Goal: Check status: Check status

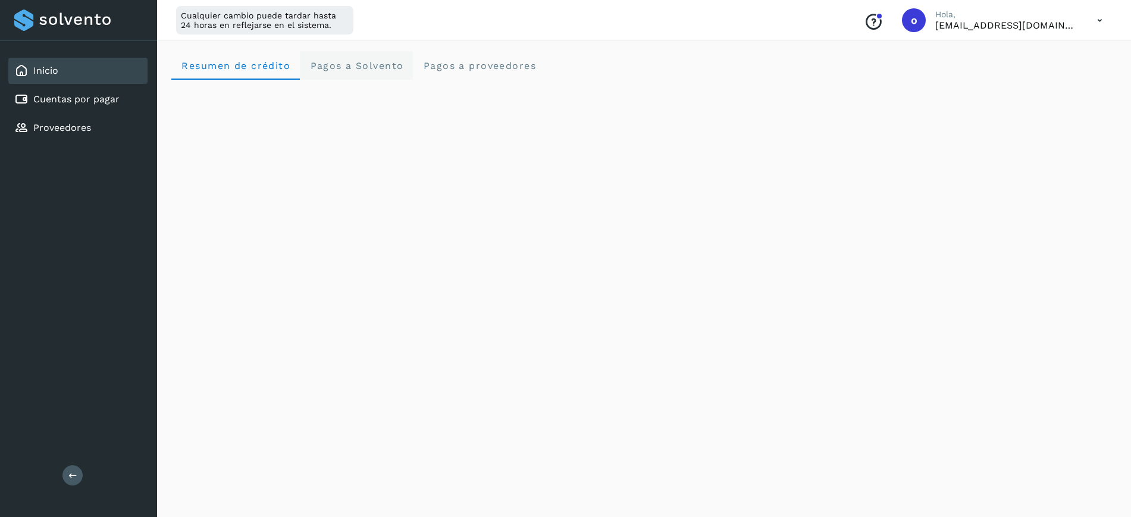
click at [326, 66] on span "Pagos a Solvento" at bounding box center [356, 65] width 94 height 11
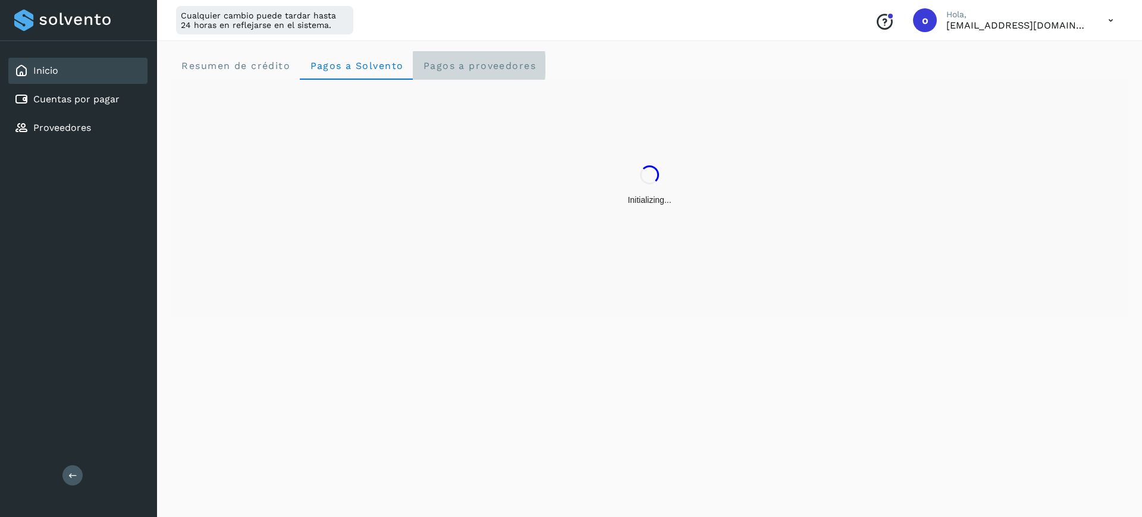
click at [468, 70] on span "Pagos a proveedores" at bounding box center [479, 65] width 114 height 11
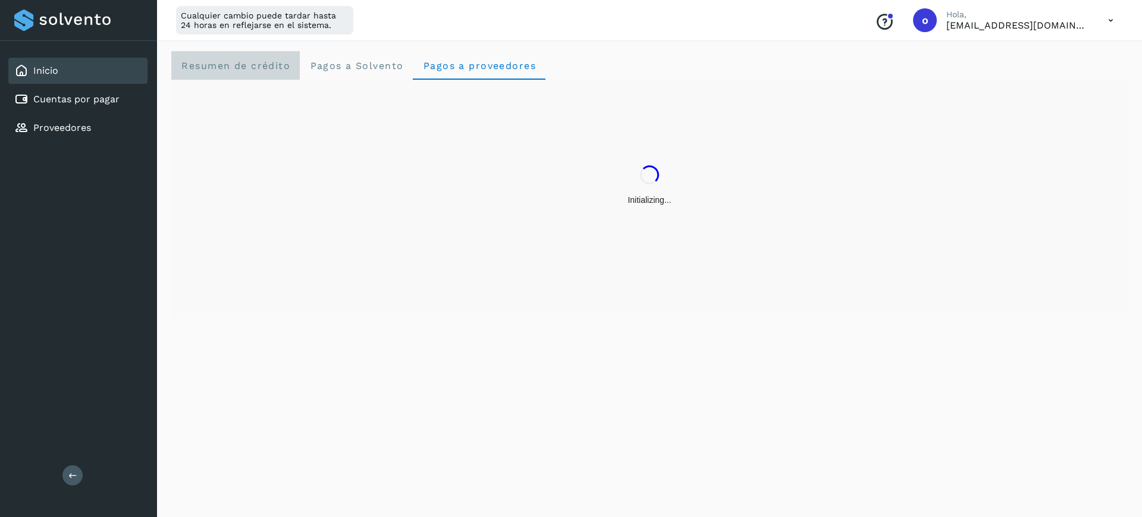
click at [265, 68] on span "Resumen de crédito" at bounding box center [235, 65] width 109 height 11
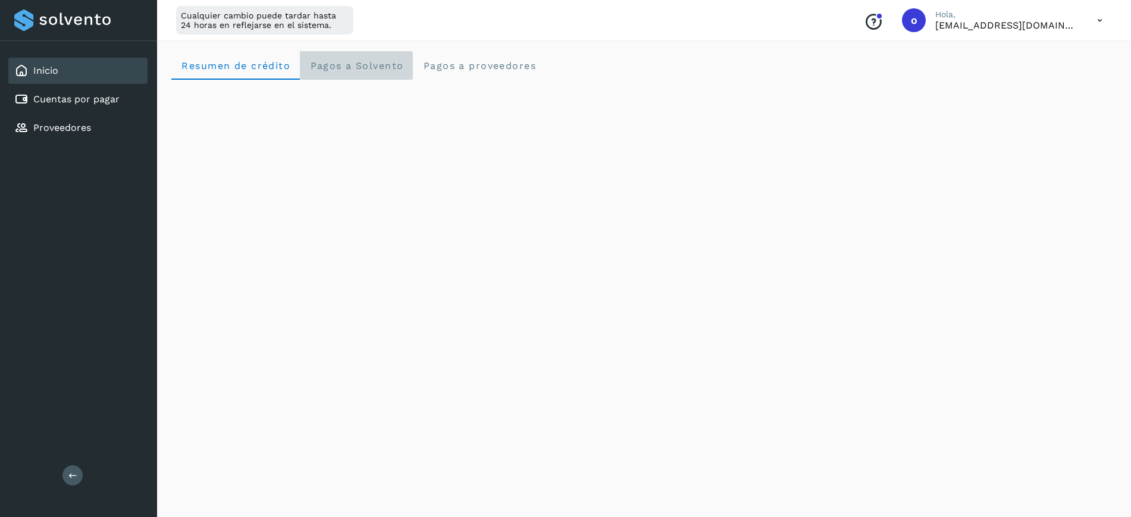
click at [369, 70] on span "Pagos a Solvento" at bounding box center [356, 65] width 94 height 11
click at [259, 61] on span "Resumen de crédito" at bounding box center [235, 65] width 109 height 11
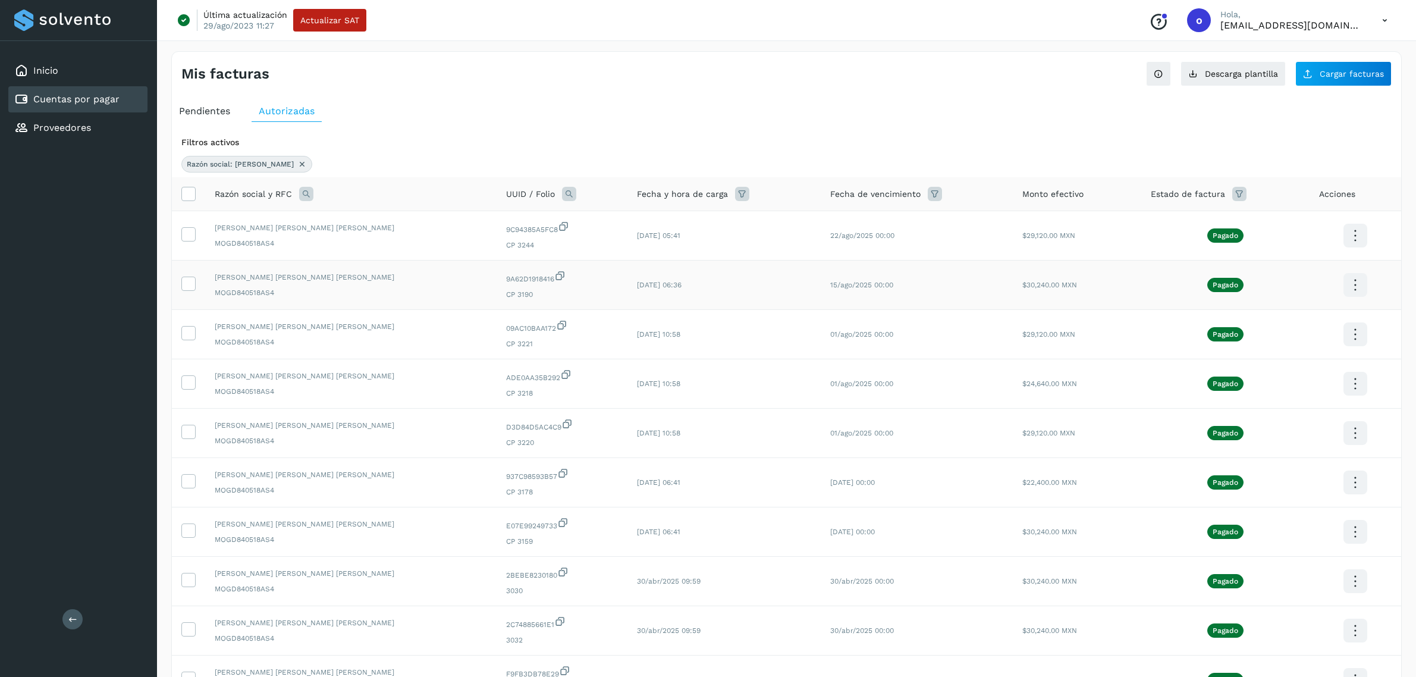
scroll to position [132, 0]
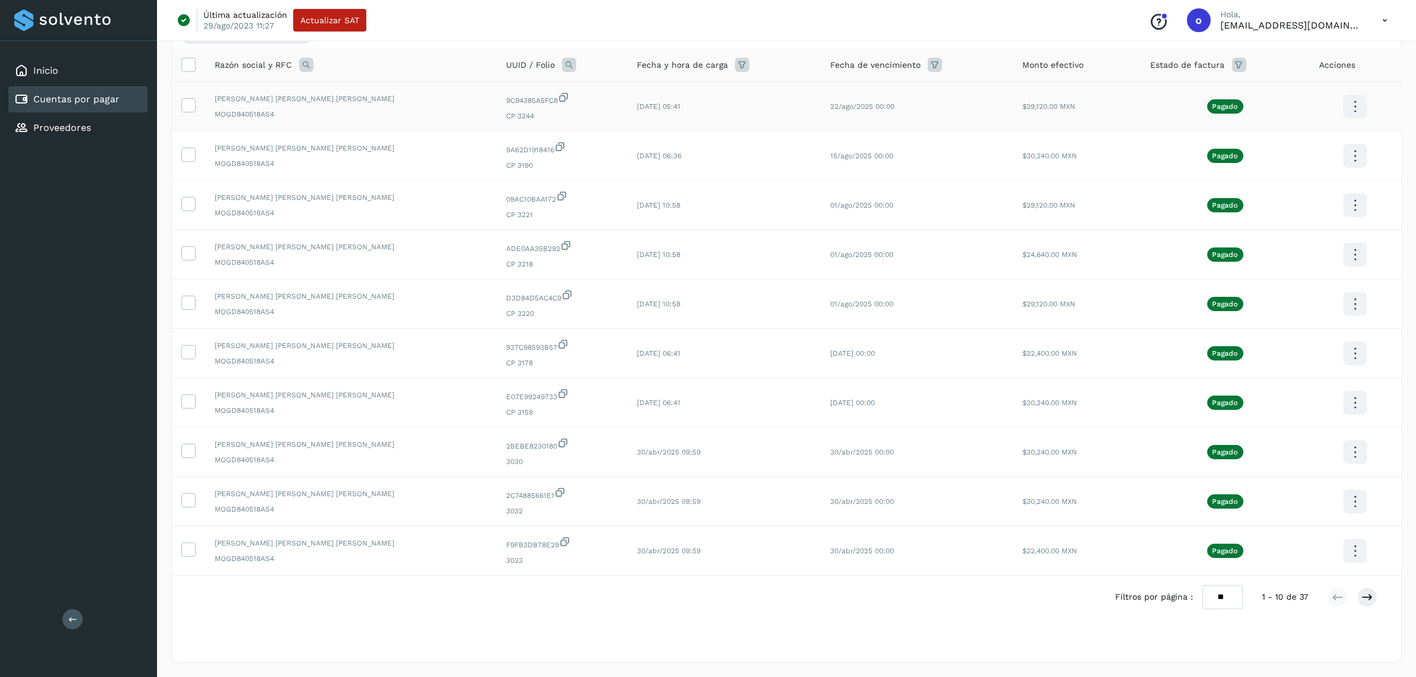
drag, startPoint x: 183, startPoint y: 96, endPoint x: 189, endPoint y: 93, distance: 7.2
click at [183, 98] on icon at bounding box center [188, 104] width 12 height 12
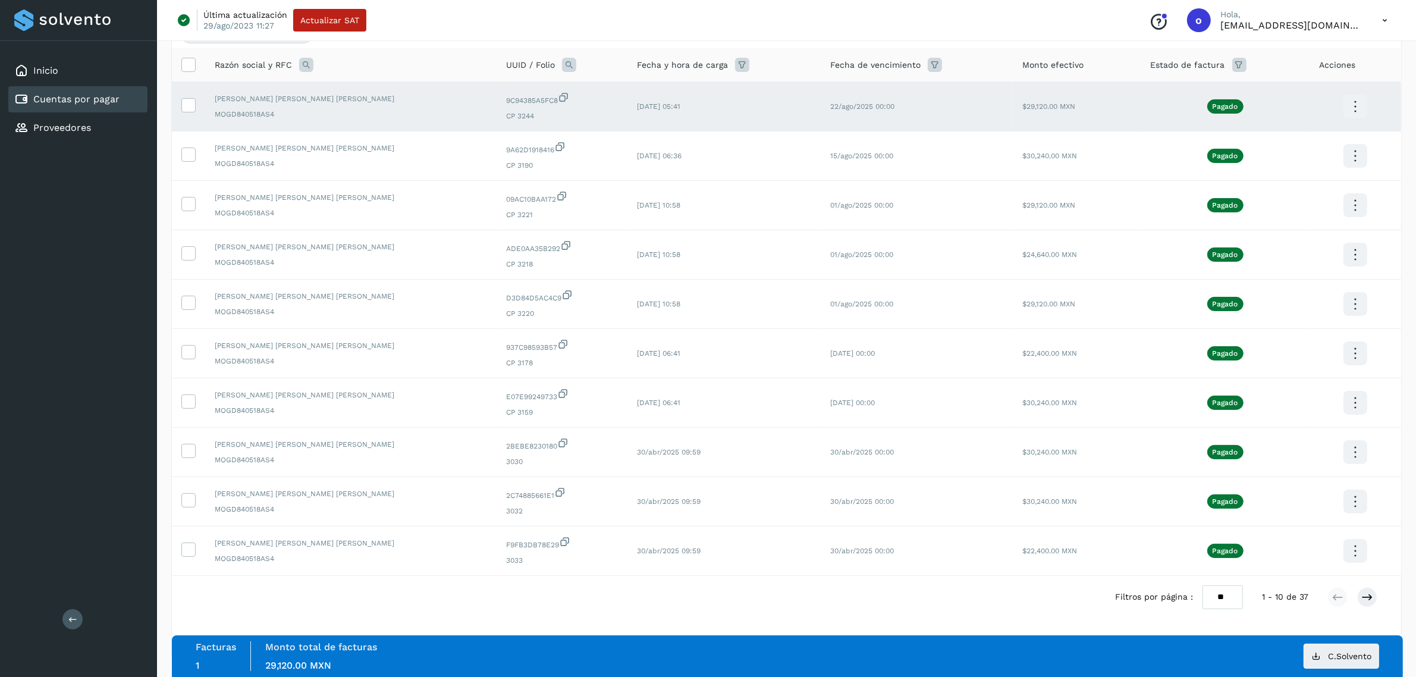
click at [1336, 100] on td at bounding box center [1356, 106] width 92 height 49
click at [1345, 101] on icon at bounding box center [1355, 107] width 28 height 28
click at [1277, 116] on button "C.Solvento" at bounding box center [1296, 118] width 142 height 23
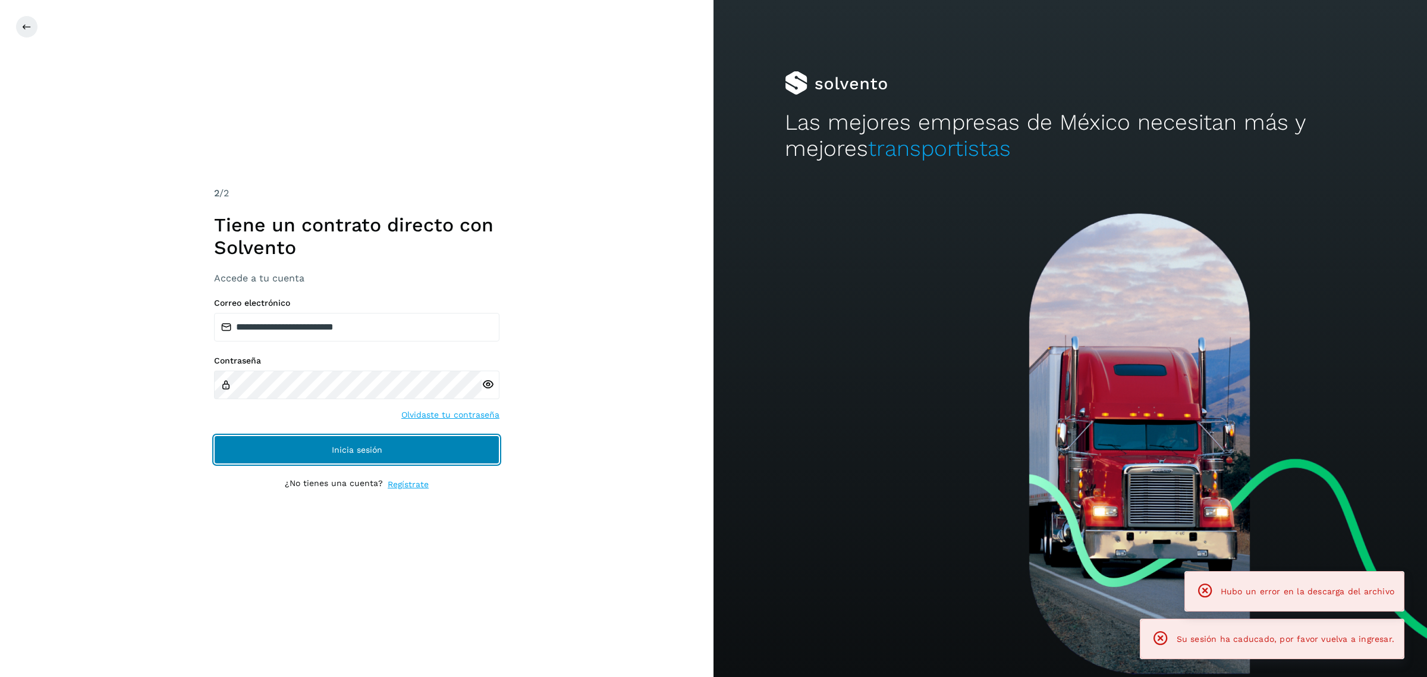
click at [337, 445] on span "Inicia sesión" at bounding box center [357, 449] width 51 height 8
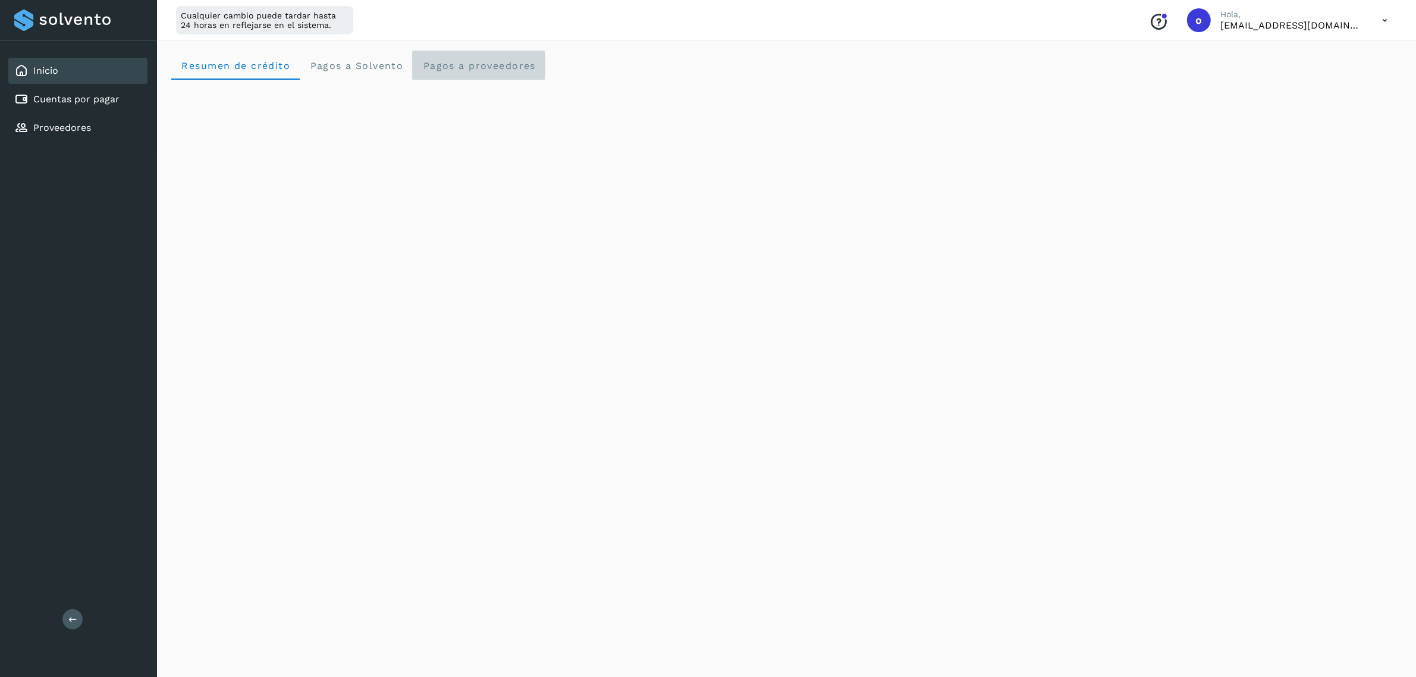
click at [478, 60] on span "Pagos a proveedores" at bounding box center [479, 65] width 114 height 11
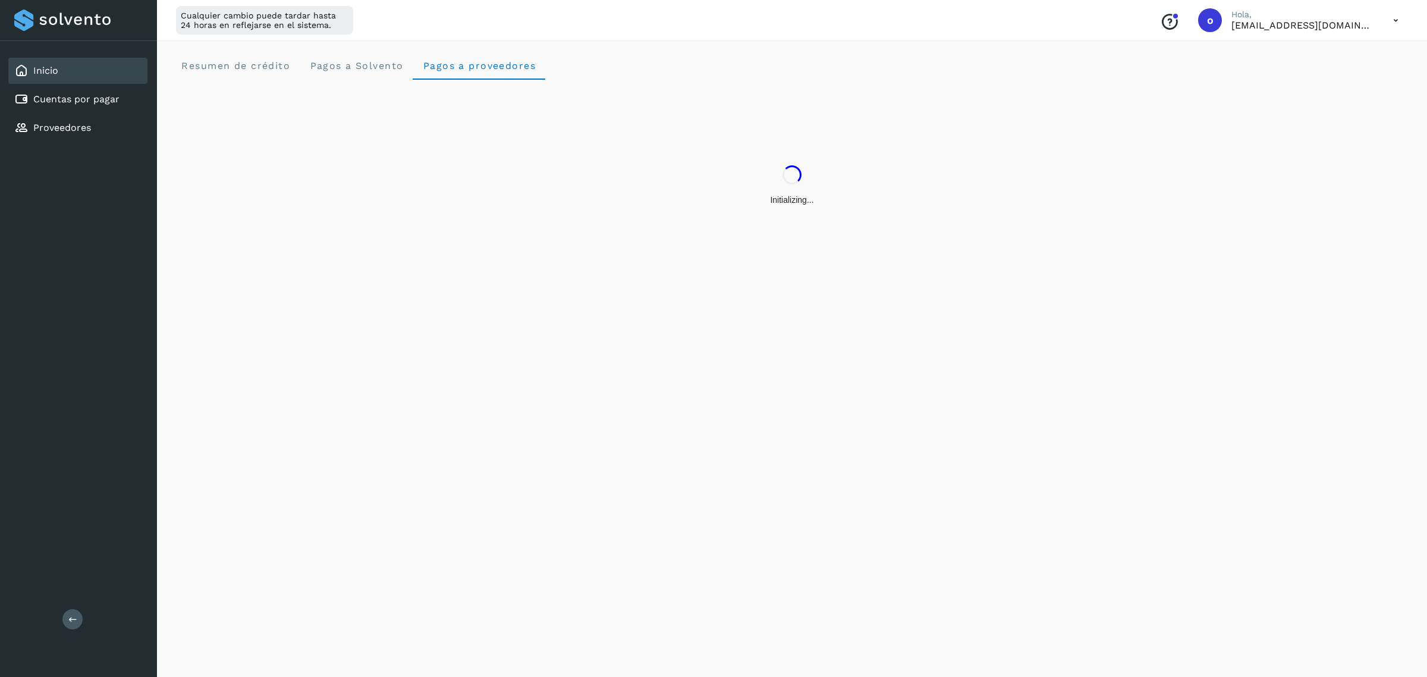
drag, startPoint x: 512, startPoint y: 145, endPoint x: 510, endPoint y: 153, distance: 8.5
click at [510, 153] on div "Initializing..." at bounding box center [792, 186] width 1242 height 212
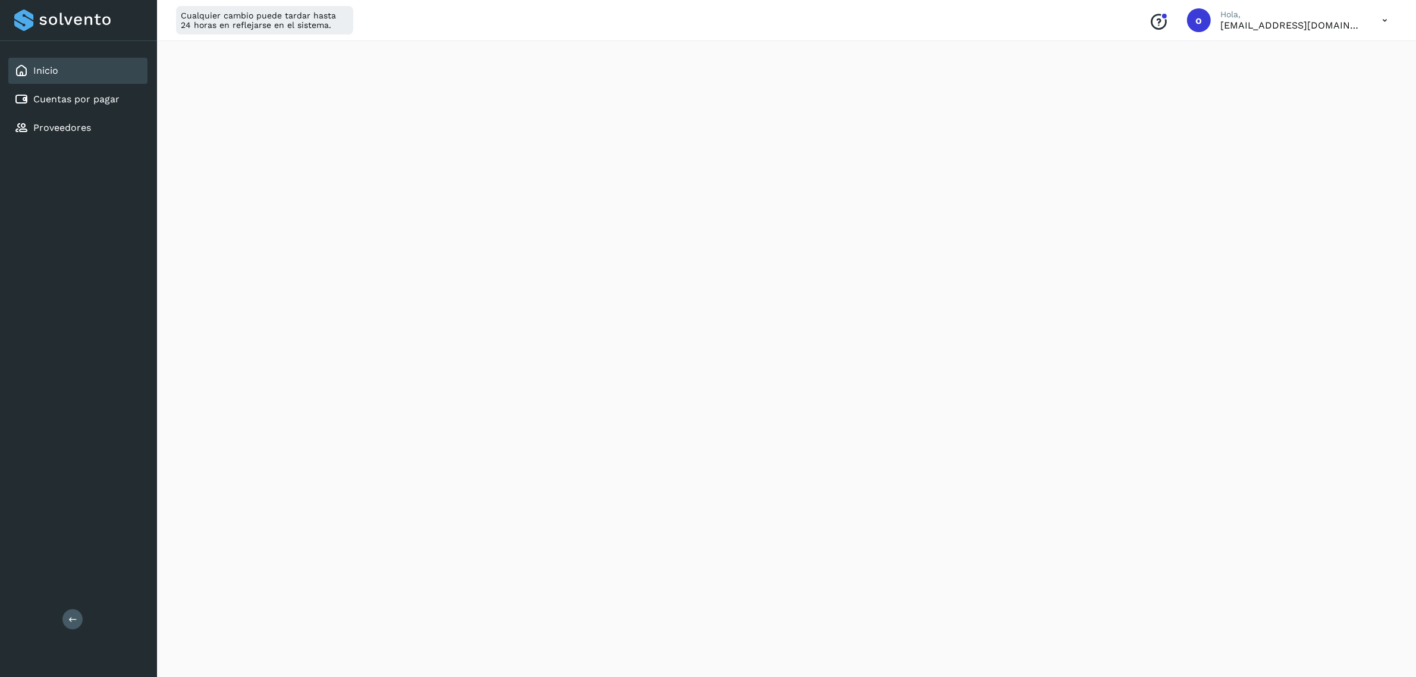
scroll to position [136, 0]
click at [131, 87] on div "Cuentas por pagar" at bounding box center [77, 99] width 139 height 26
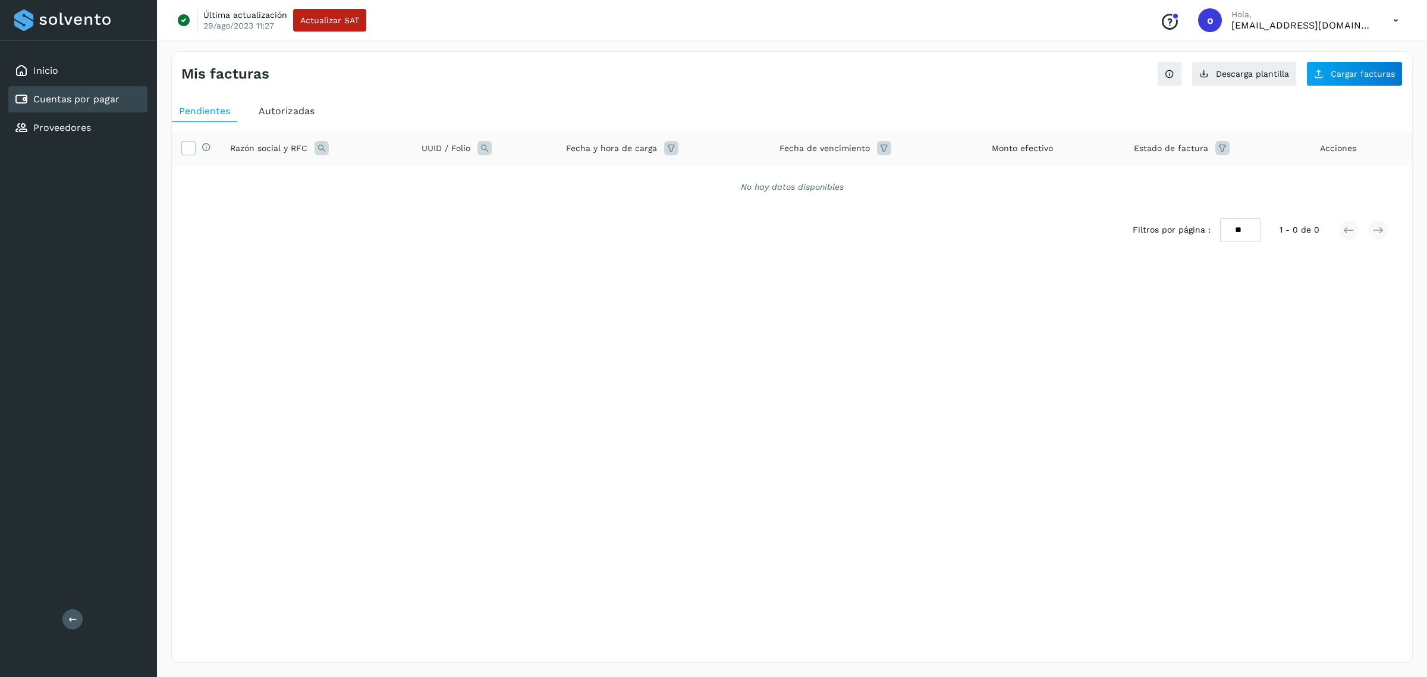
click at [313, 149] on div "Razón social y RFC" at bounding box center [316, 148] width 172 height 14
click at [321, 143] on icon at bounding box center [322, 148] width 14 height 14
click at [360, 197] on input "text" at bounding box center [400, 198] width 146 height 19
type input "*****"
click at [404, 235] on button "Buscar" at bounding box center [429, 229] width 87 height 24
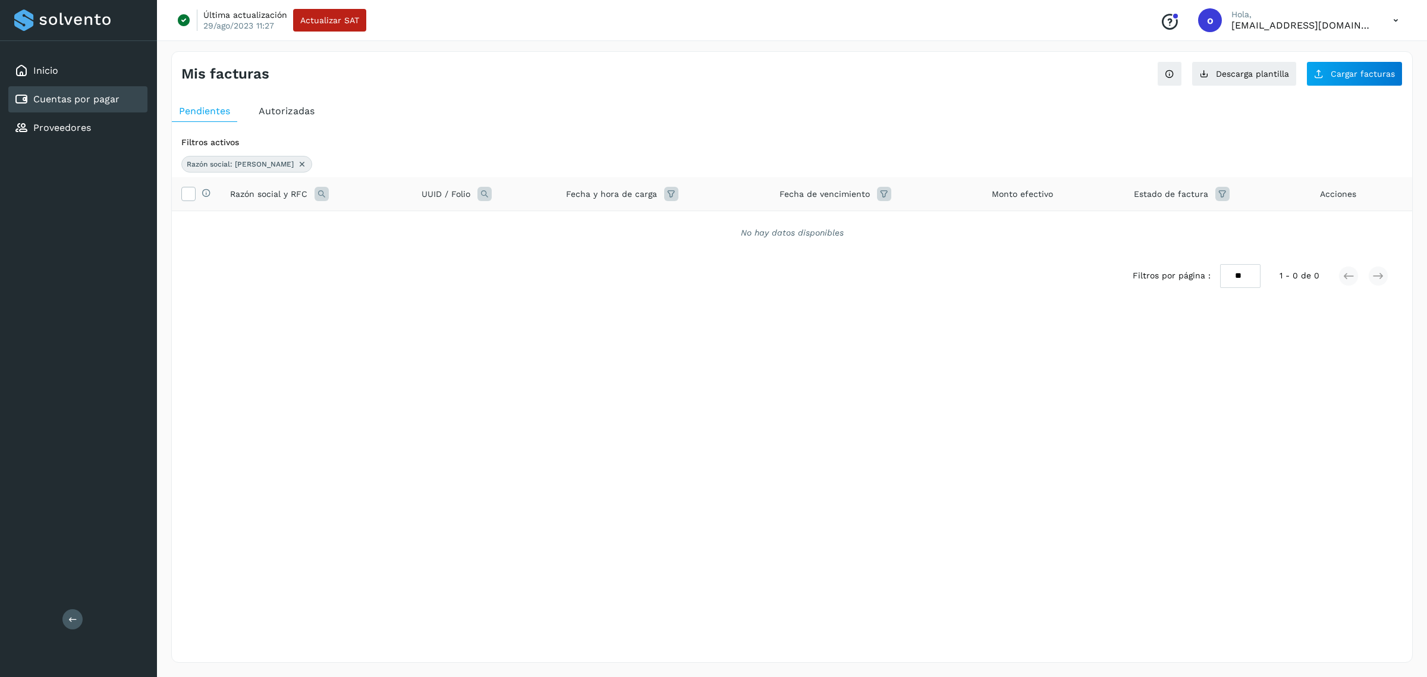
click at [302, 109] on span "Autorizadas" at bounding box center [287, 110] width 56 height 11
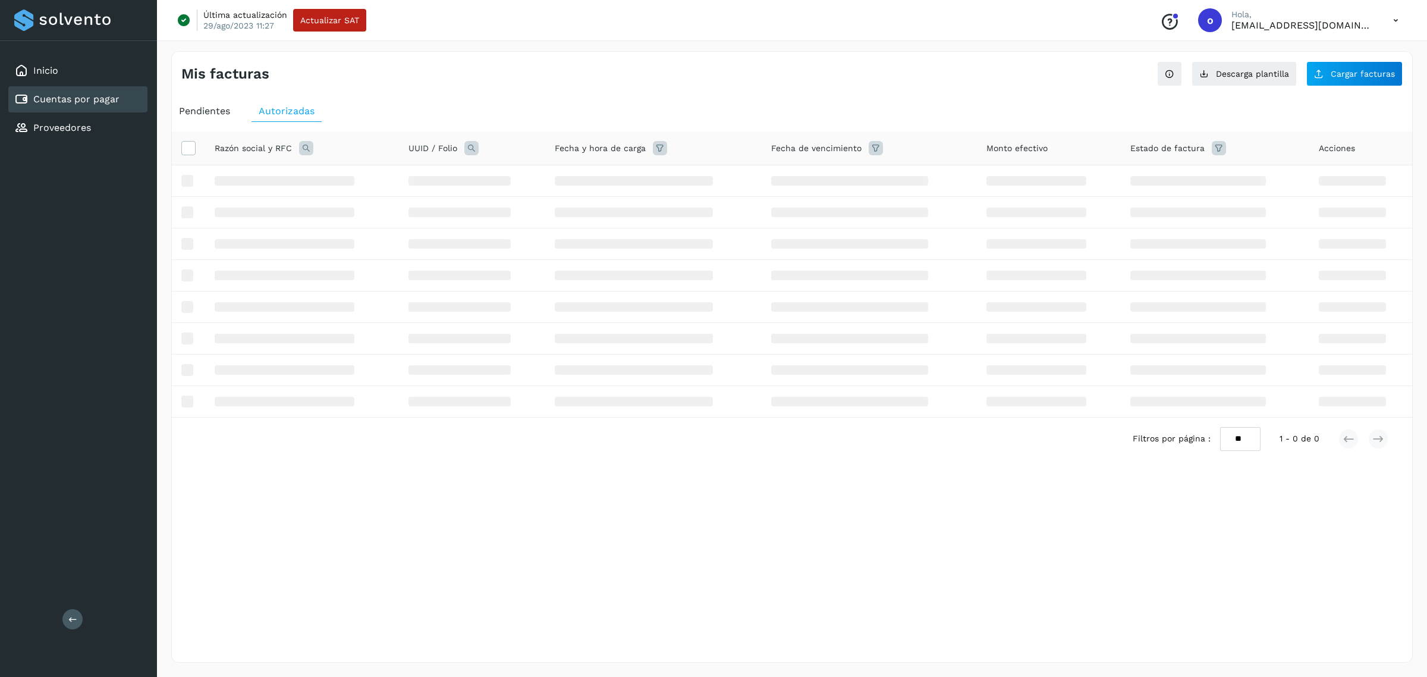
click at [307, 142] on icon at bounding box center [306, 148] width 14 height 14
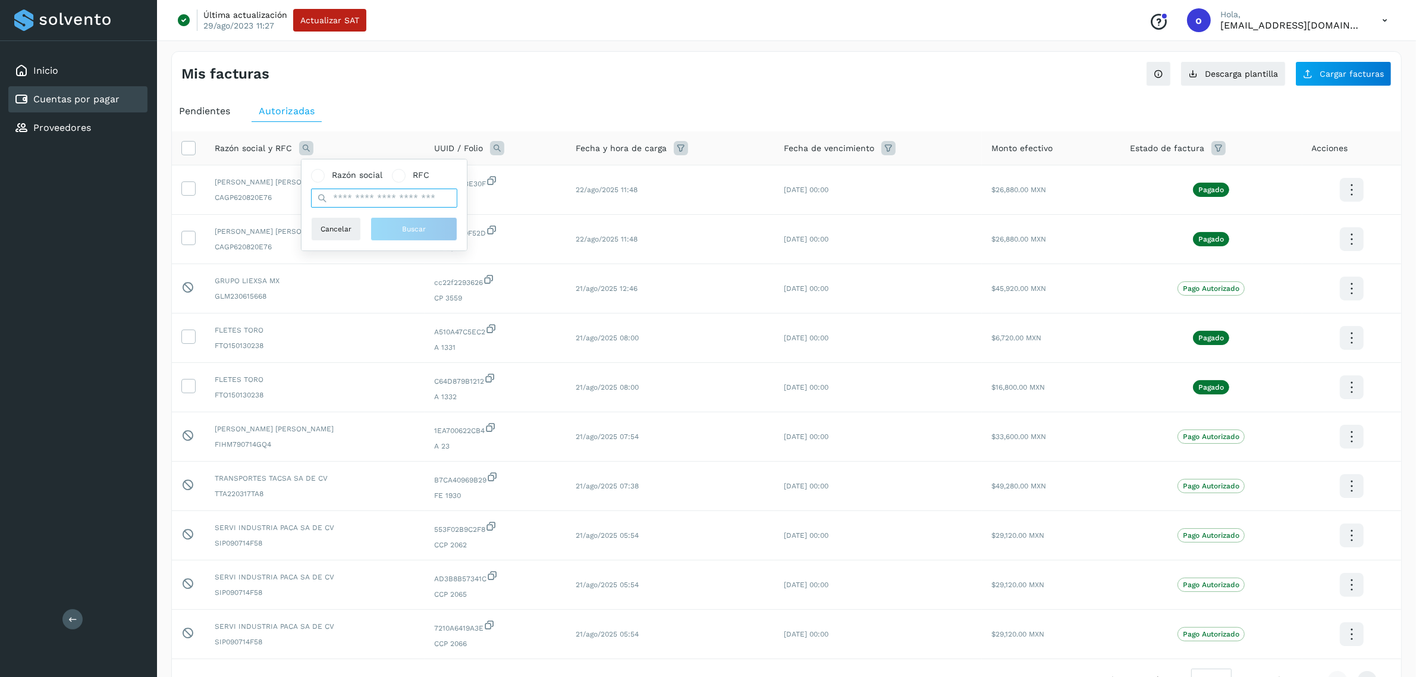
drag, startPoint x: 334, startPoint y: 194, endPoint x: 342, endPoint y: 190, distance: 8.5
click at [339, 189] on input "text" at bounding box center [384, 198] width 146 height 19
type input "*****"
click at [391, 231] on button "Buscar" at bounding box center [414, 229] width 87 height 24
